Goal: Book appointment/travel/reservation

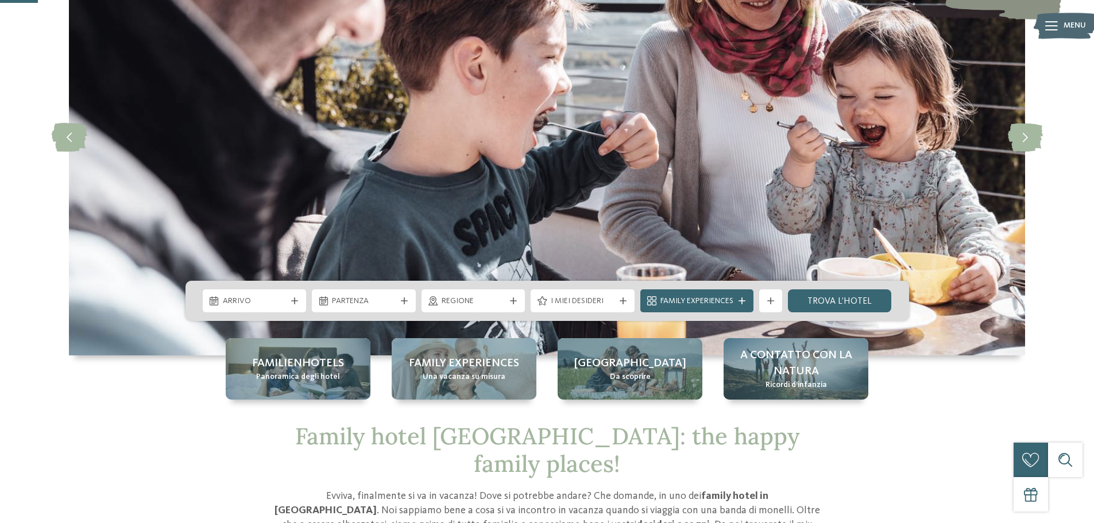
scroll to position [172, 0]
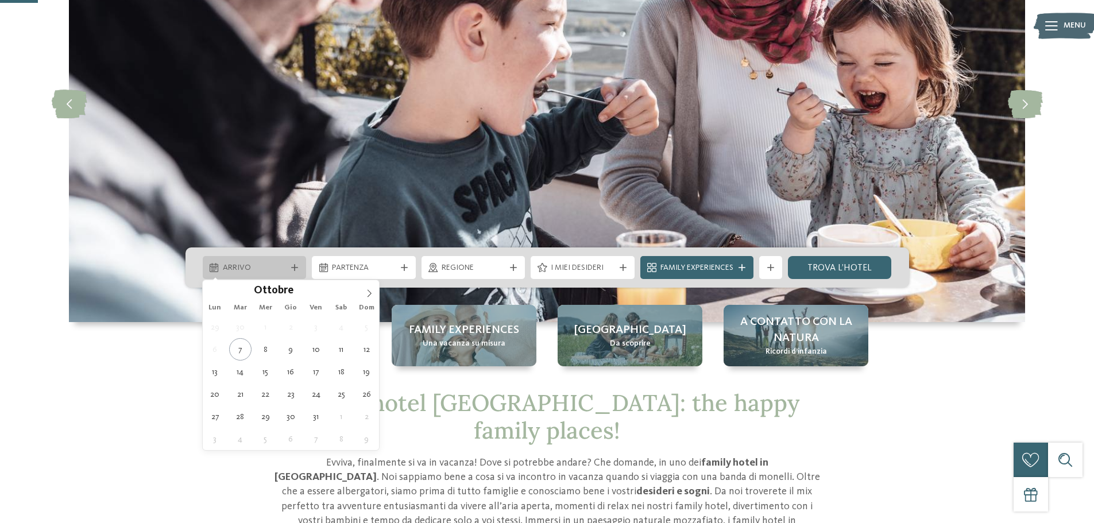
click at [270, 268] on span "Arrivo" at bounding box center [255, 267] width 64 height 11
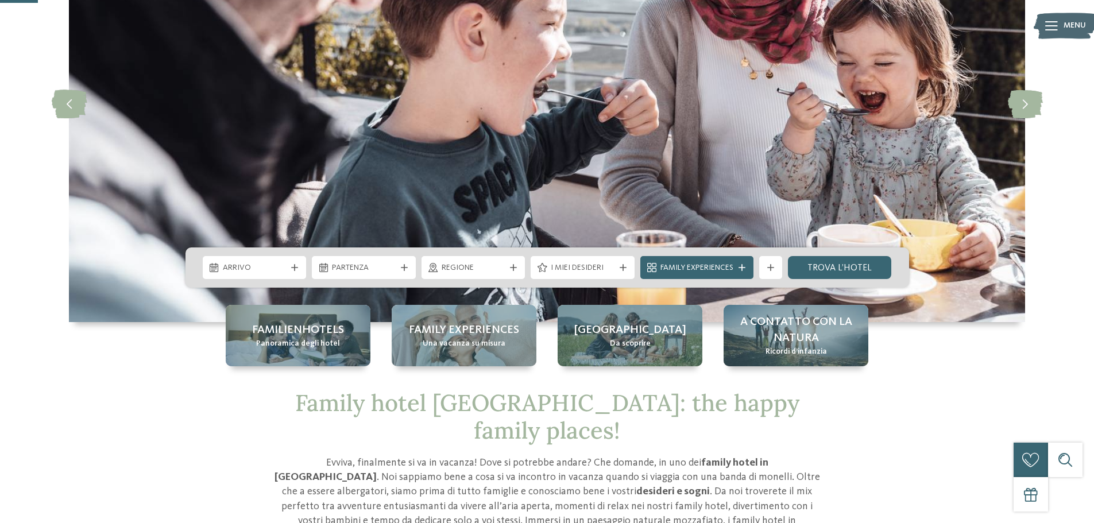
drag, startPoint x: 382, startPoint y: 295, endPoint x: 373, endPoint y: 292, distance: 10.0
click at [381, 295] on img at bounding box center [547, 103] width 956 height 437
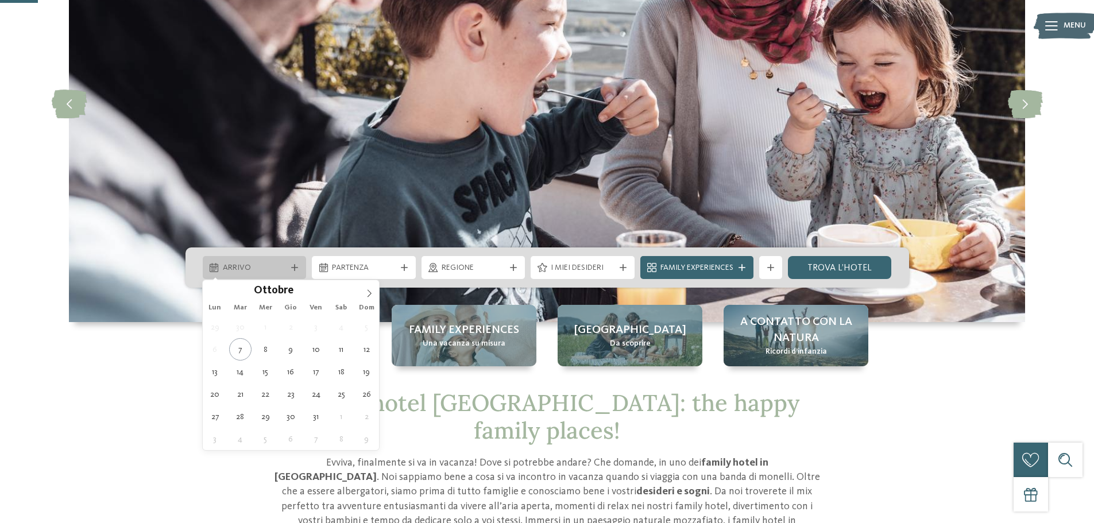
click at [295, 262] on div "Arrivo" at bounding box center [255, 267] width 104 height 23
click at [370, 296] on icon at bounding box center [369, 293] width 8 height 8
type div "[DATE]"
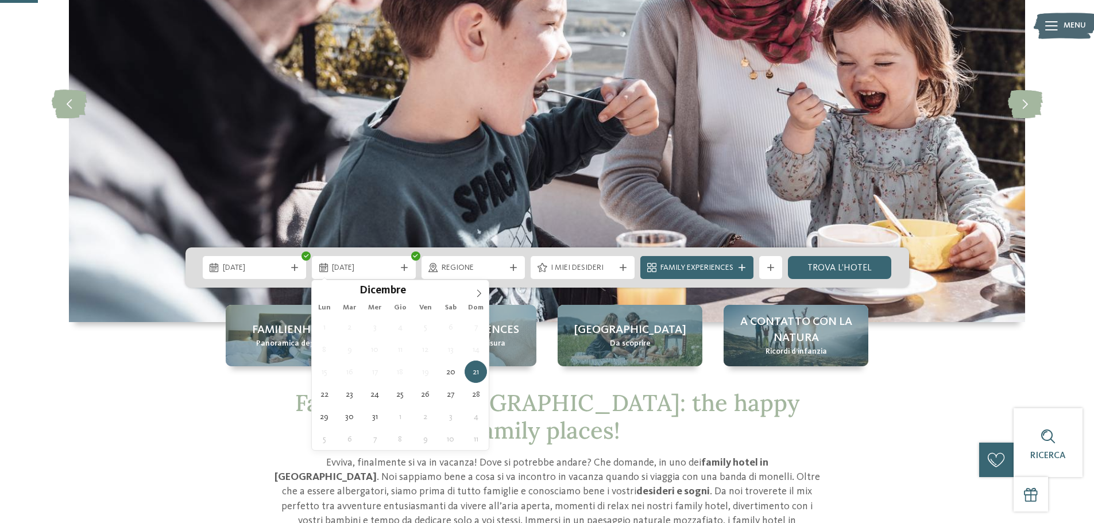
type div "[DATE]"
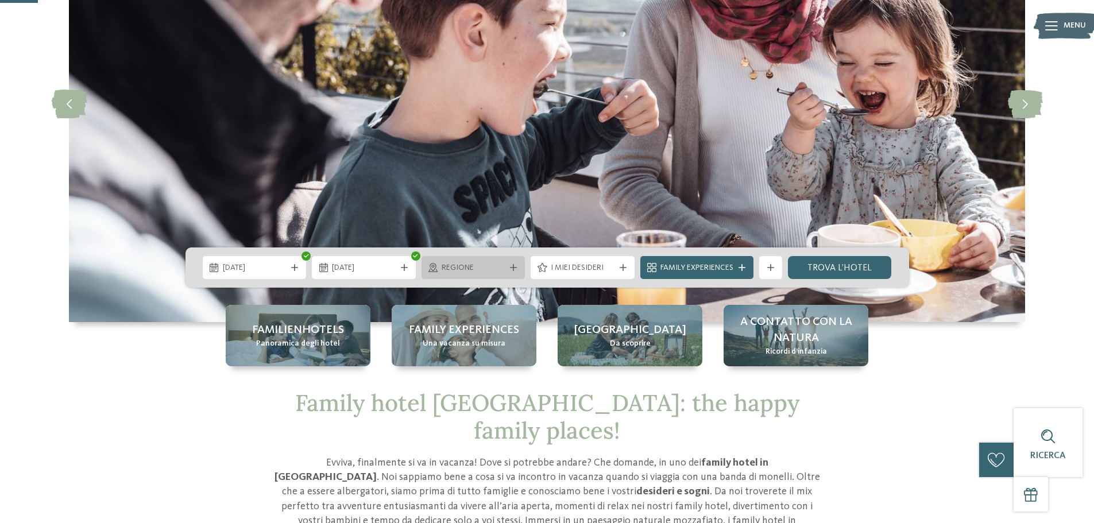
click at [478, 271] on span "Regione" at bounding box center [474, 267] width 64 height 11
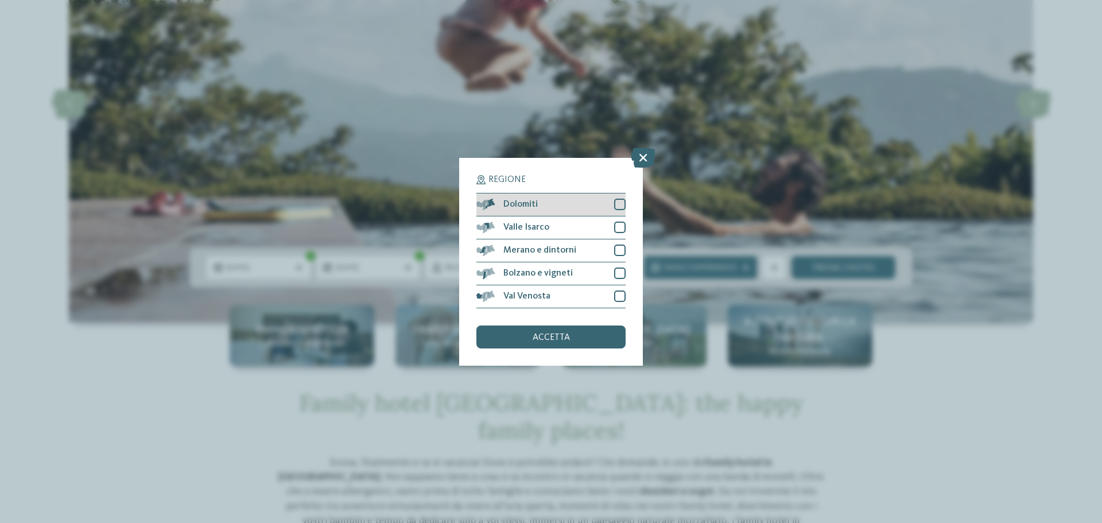
click at [617, 206] on div at bounding box center [619, 204] width 11 height 11
click at [623, 231] on div at bounding box center [619, 227] width 11 height 11
click at [621, 251] on div at bounding box center [619, 250] width 11 height 11
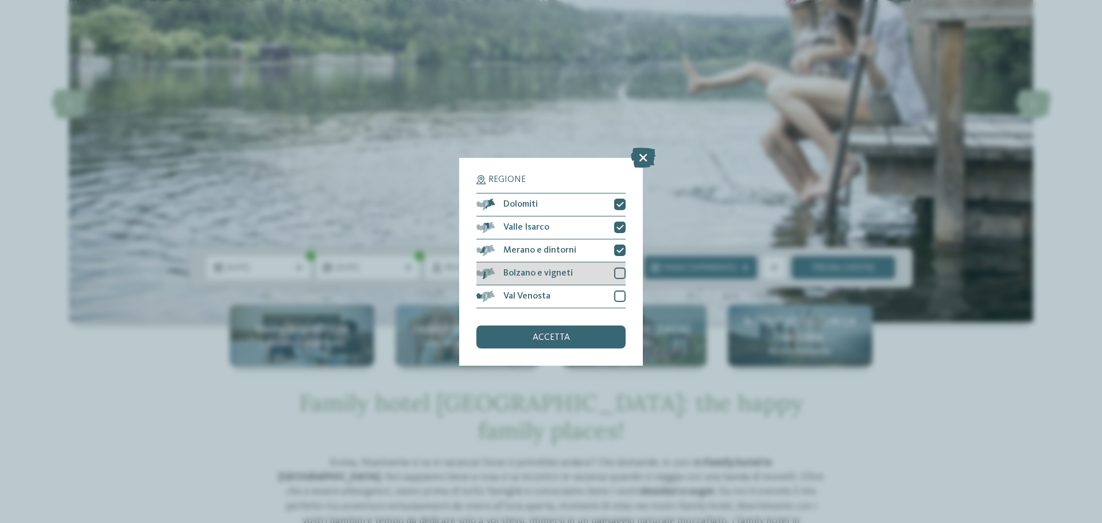
click at [617, 273] on div at bounding box center [619, 273] width 11 height 11
click at [617, 295] on div at bounding box center [619, 296] width 11 height 11
click at [617, 270] on icon at bounding box center [620, 273] width 7 height 7
click at [624, 248] on div at bounding box center [619, 250] width 11 height 11
click at [619, 226] on icon at bounding box center [620, 227] width 7 height 7
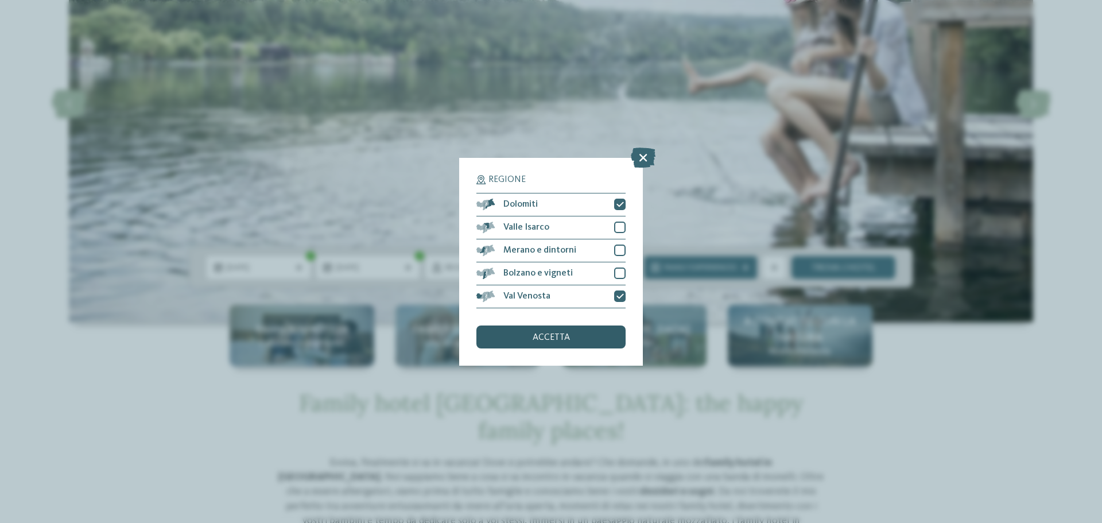
click at [525, 341] on div "accetta" at bounding box center [551, 337] width 149 height 23
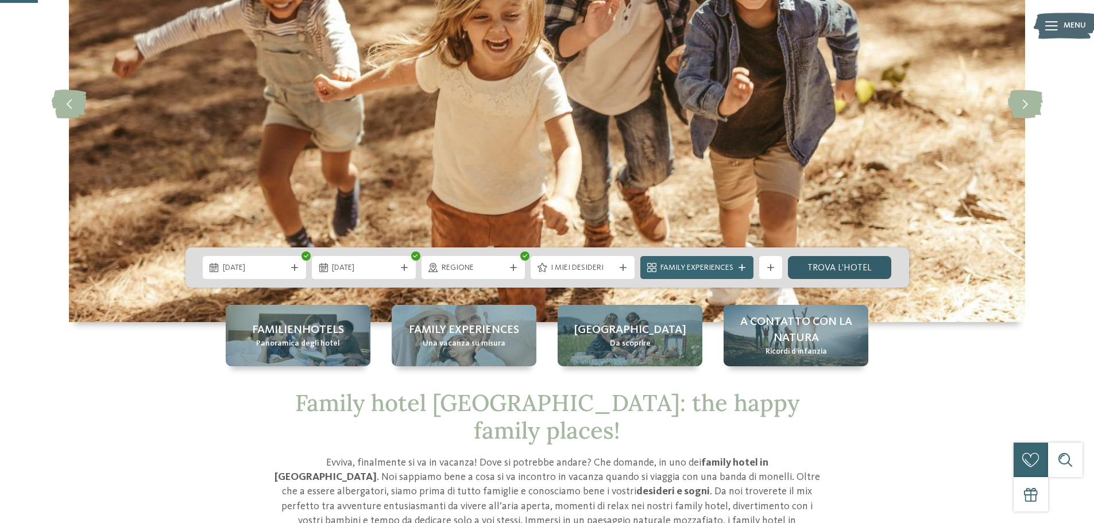
click at [835, 272] on link "trova l’hotel" at bounding box center [840, 267] width 104 height 23
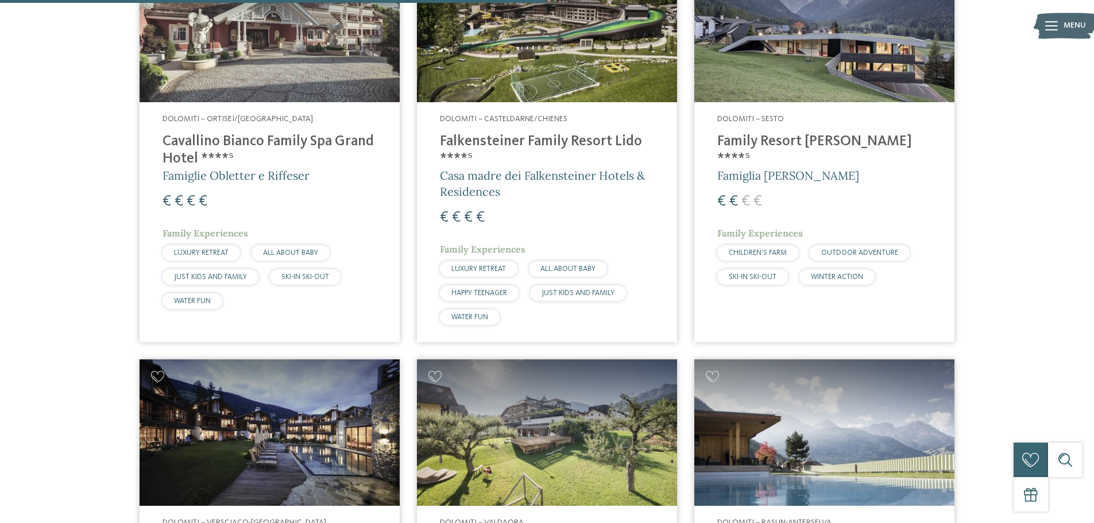
scroll to position [779, 0]
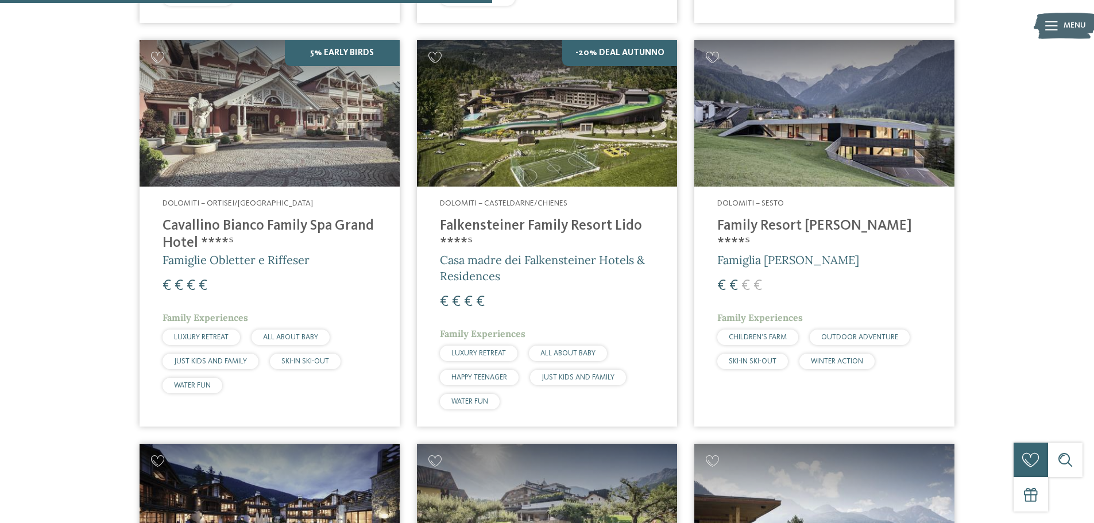
click at [563, 183] on img at bounding box center [547, 113] width 260 height 146
